Goal: Task Accomplishment & Management: Use online tool/utility

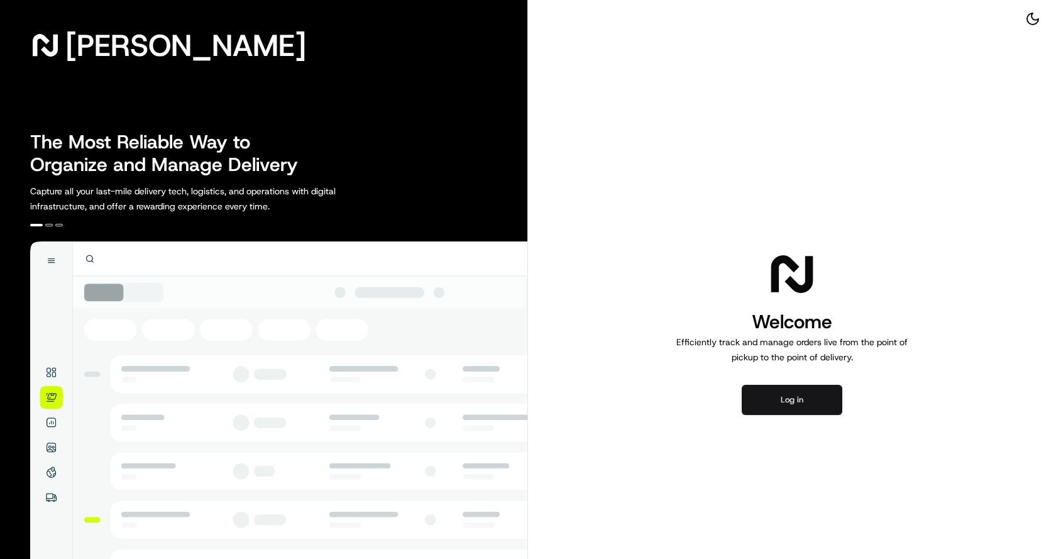
click at [767, 402] on button "Log in" at bounding box center [792, 400] width 101 height 30
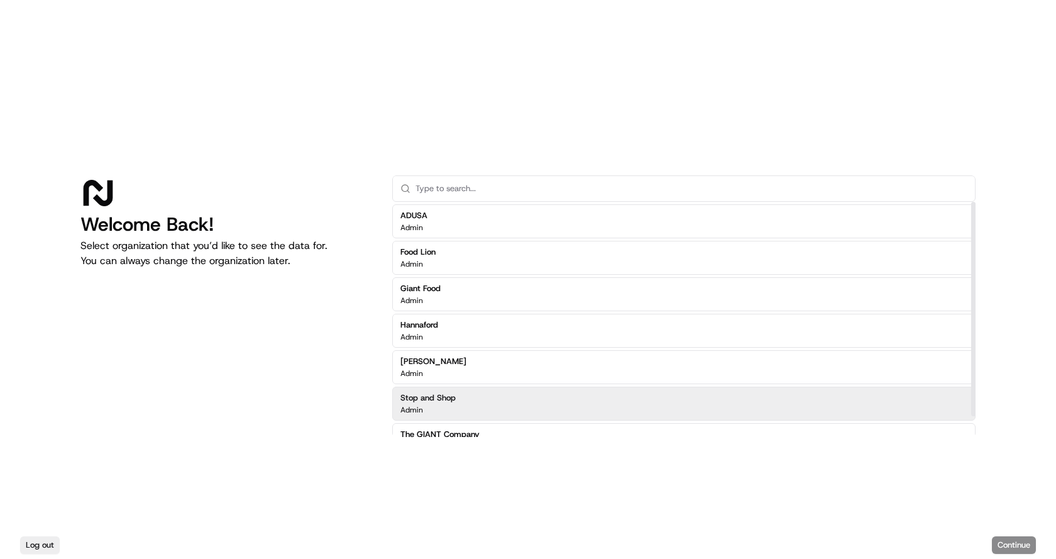
click at [466, 402] on div "Stop and Shop Admin" at bounding box center [683, 403] width 583 height 34
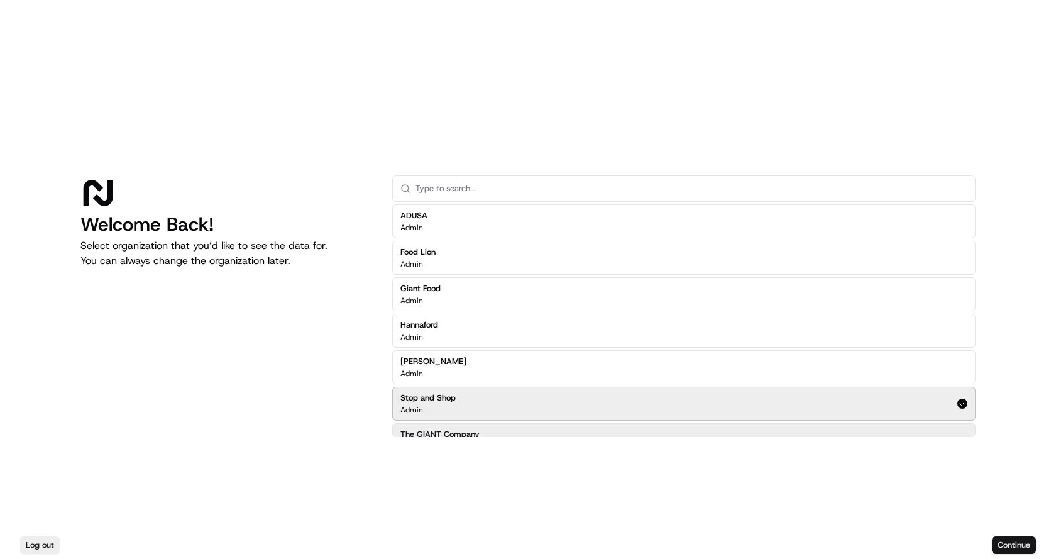
click at [1010, 549] on button "Continue" at bounding box center [1014, 545] width 44 height 18
